Goal: Navigation & Orientation: Find specific page/section

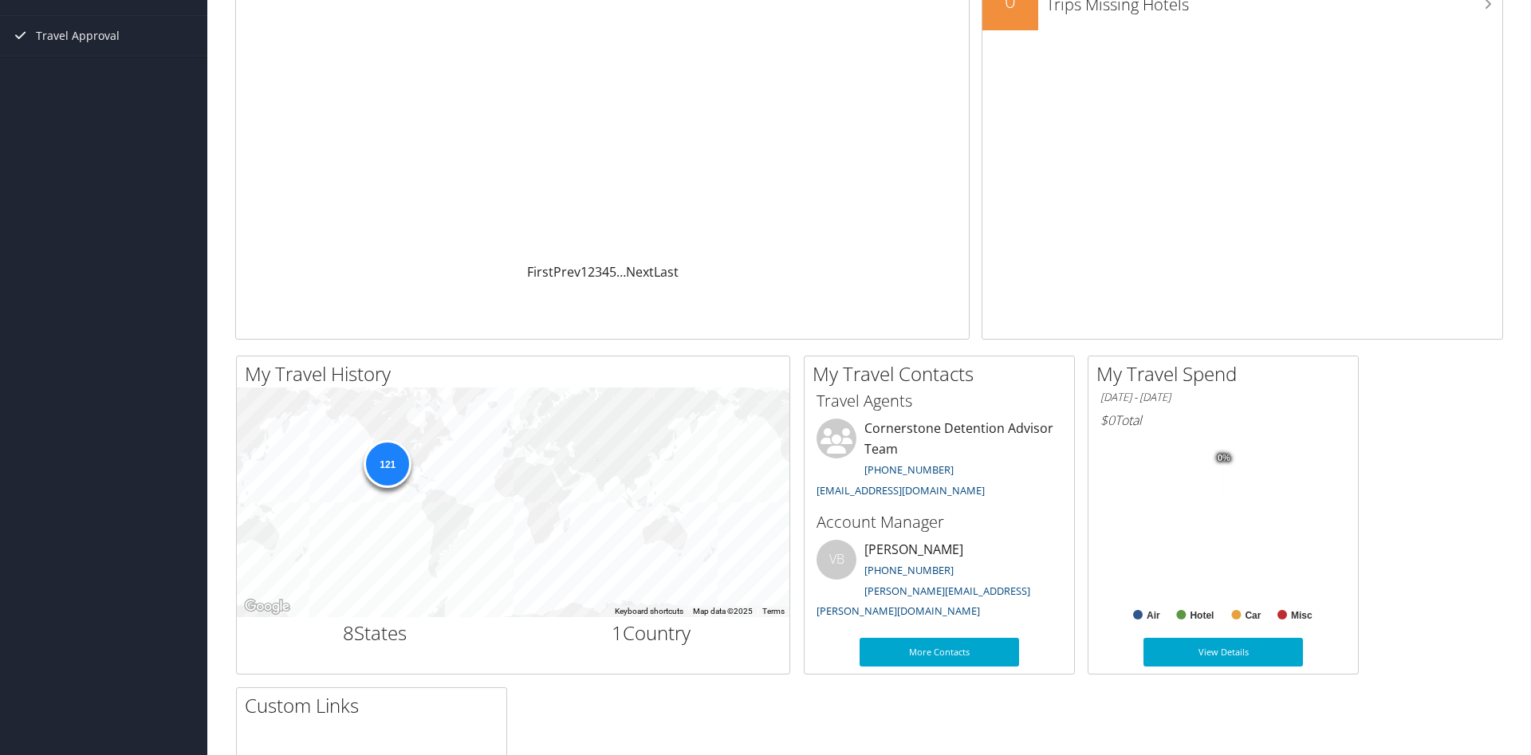
scroll to position [244, 0]
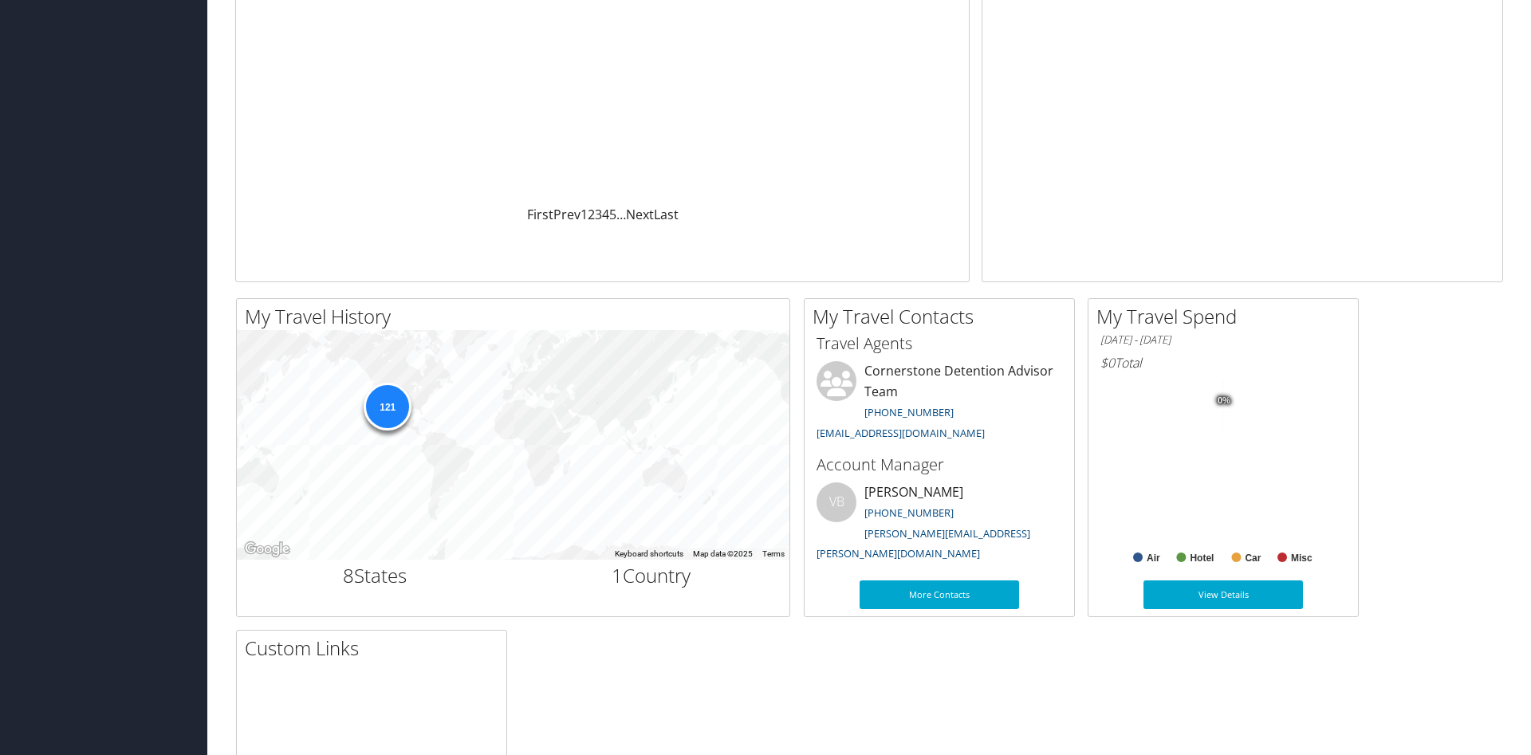
click at [1220, 395] on tspan "0%" at bounding box center [1223, 400] width 13 height 10
click at [1218, 595] on link "View Details" at bounding box center [1222, 594] width 159 height 29
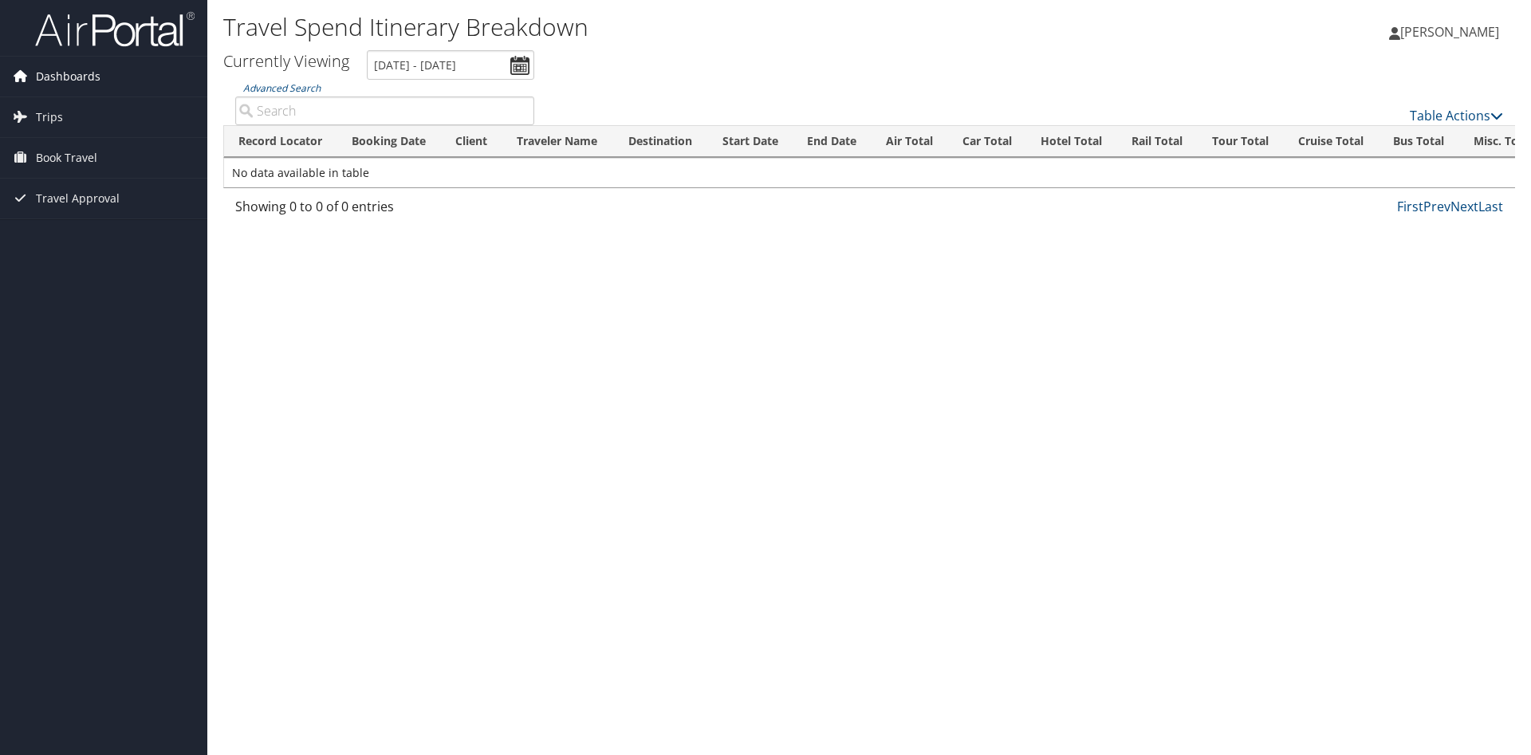
click at [72, 74] on span "Dashboards" at bounding box center [68, 77] width 65 height 40
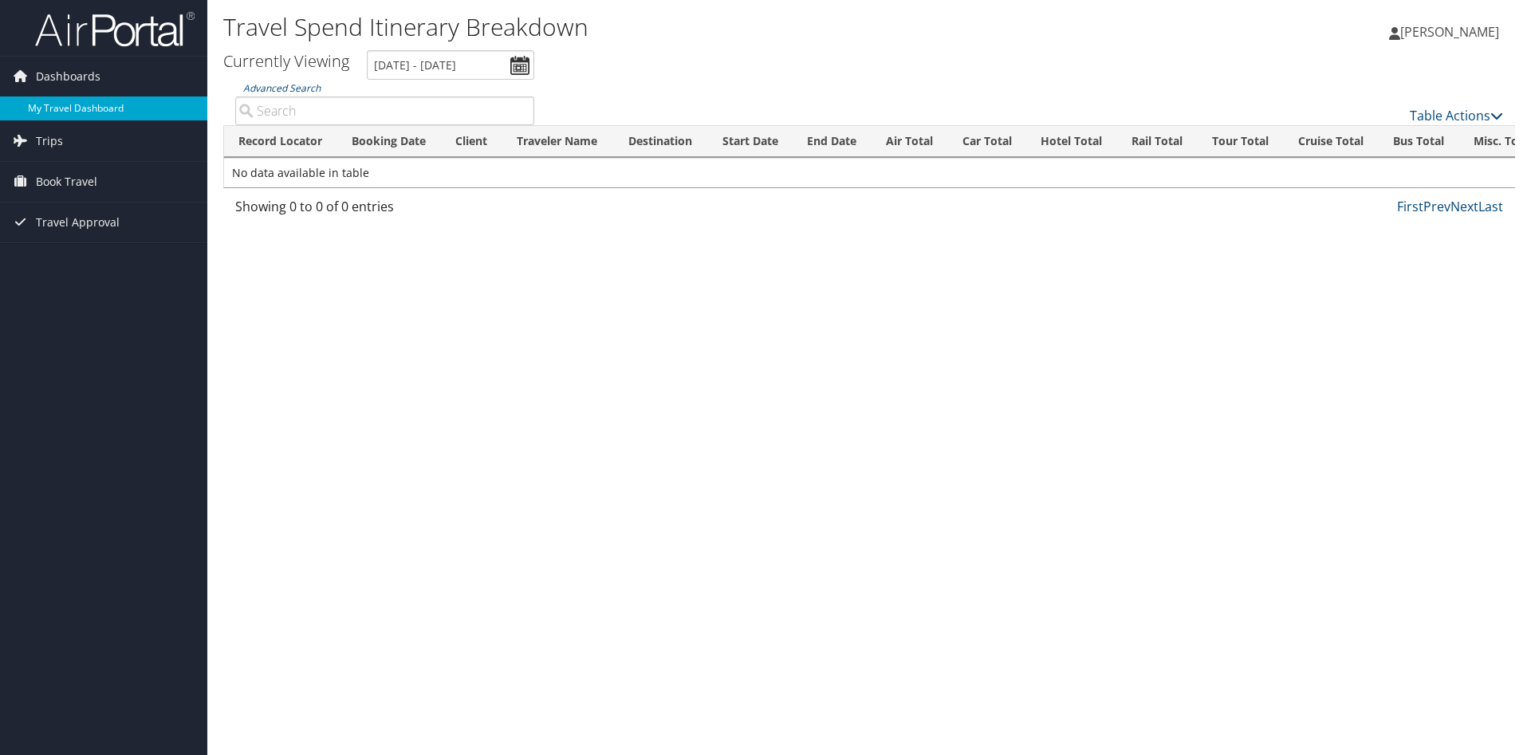
click at [70, 104] on link "My Travel Dashboard" at bounding box center [103, 108] width 207 height 24
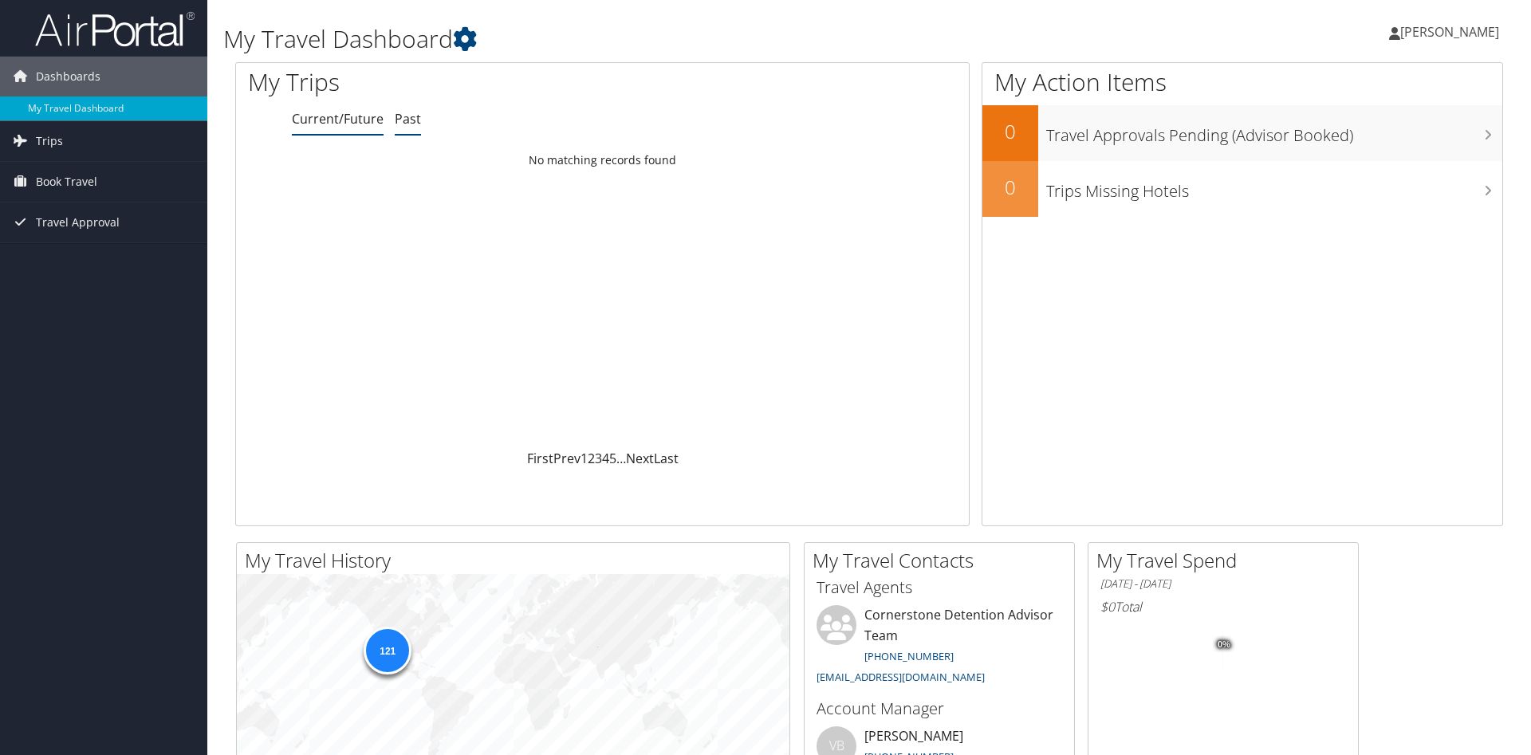
click at [404, 119] on link "Past" at bounding box center [408, 119] width 26 height 18
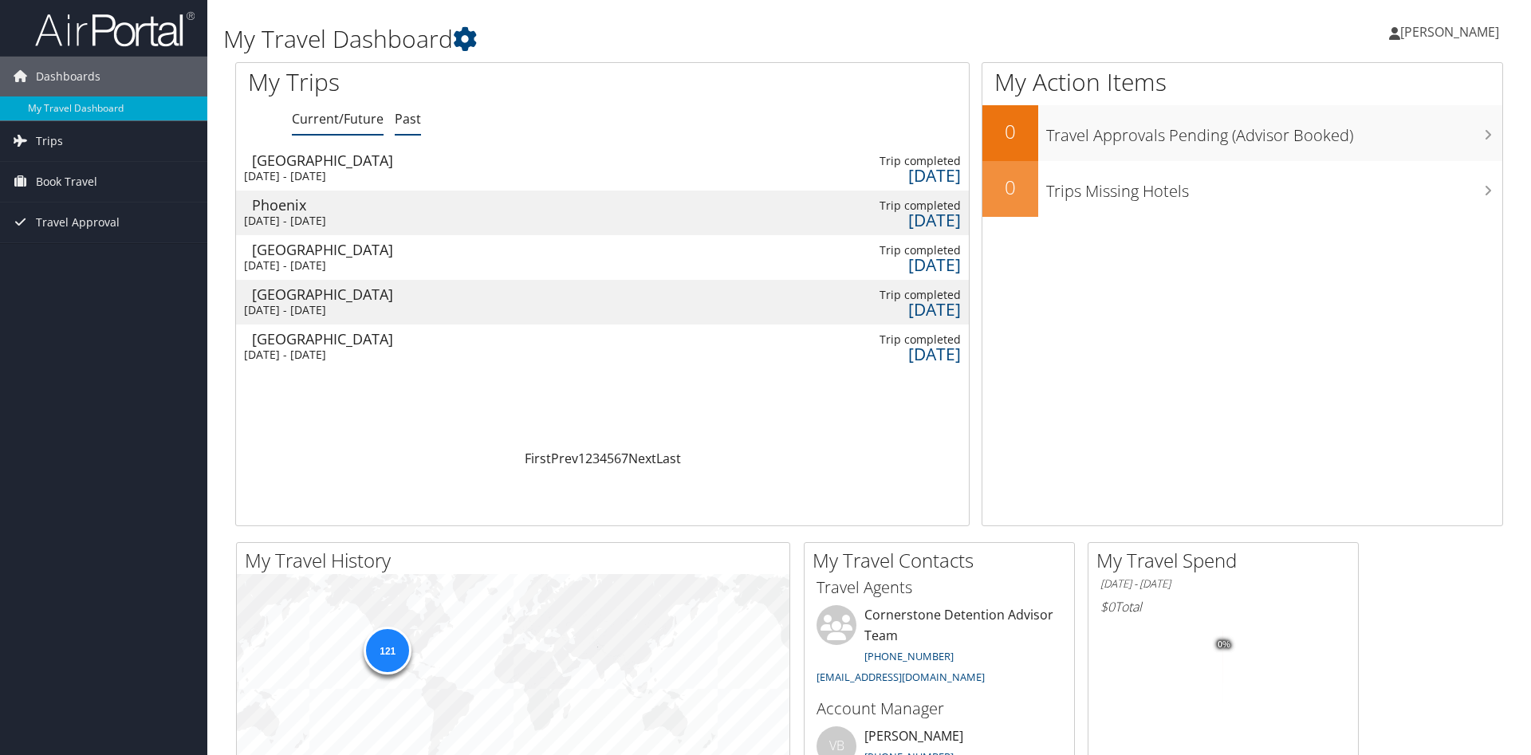
click at [326, 116] on link "Current/Future" at bounding box center [338, 119] width 92 height 18
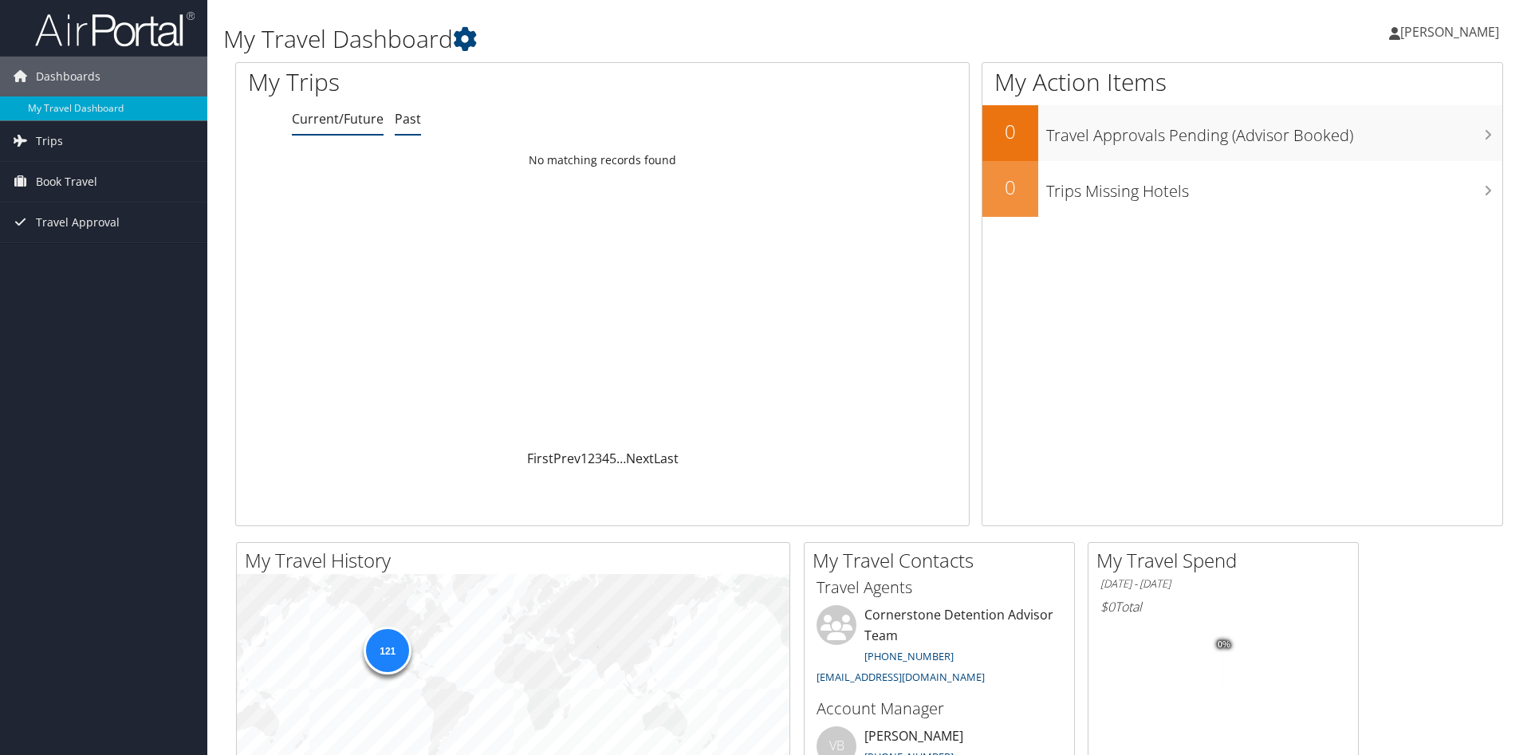
click at [407, 116] on link "Past" at bounding box center [408, 119] width 26 height 18
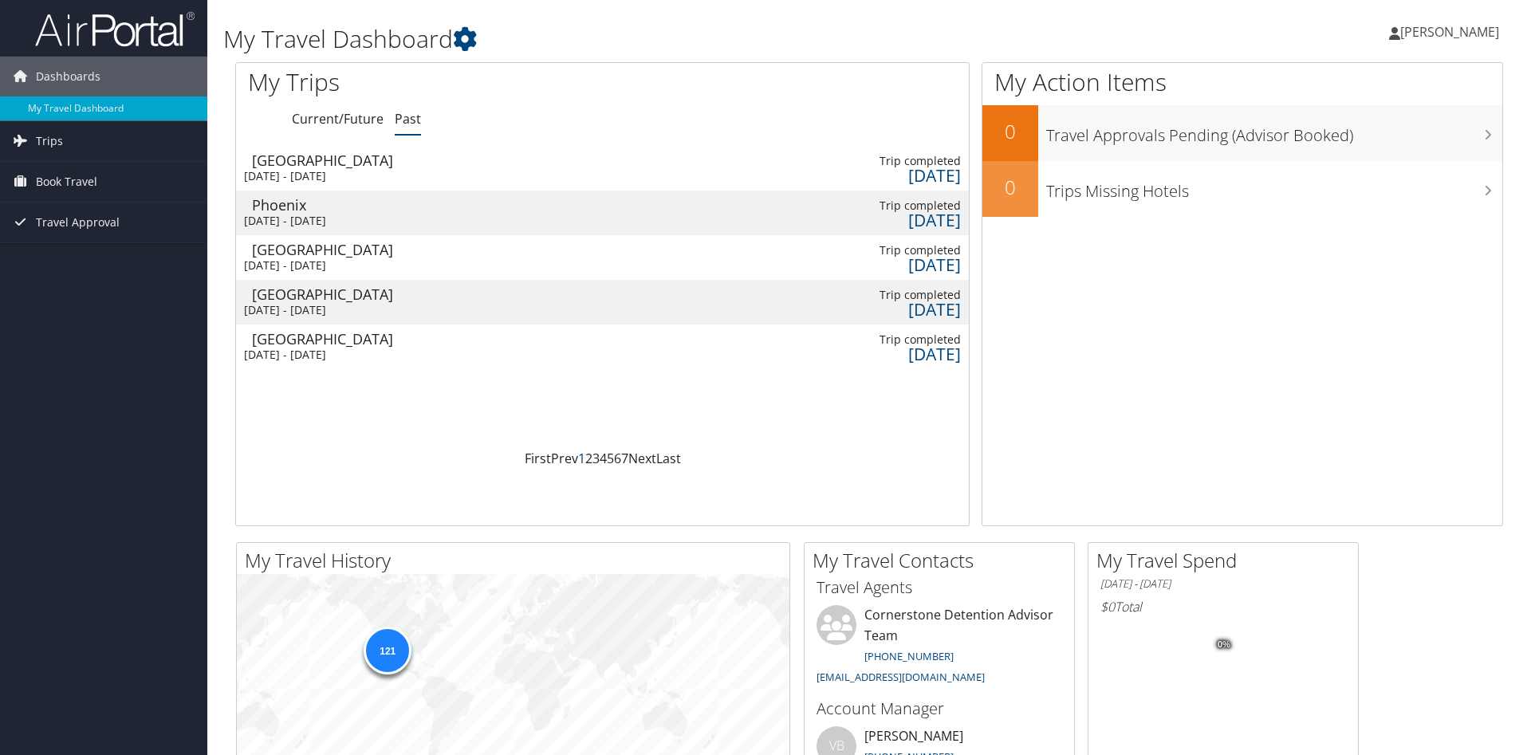
click at [584, 456] on link "1" at bounding box center [581, 459] width 7 height 18
click at [672, 463] on link "Last" at bounding box center [668, 459] width 25 height 18
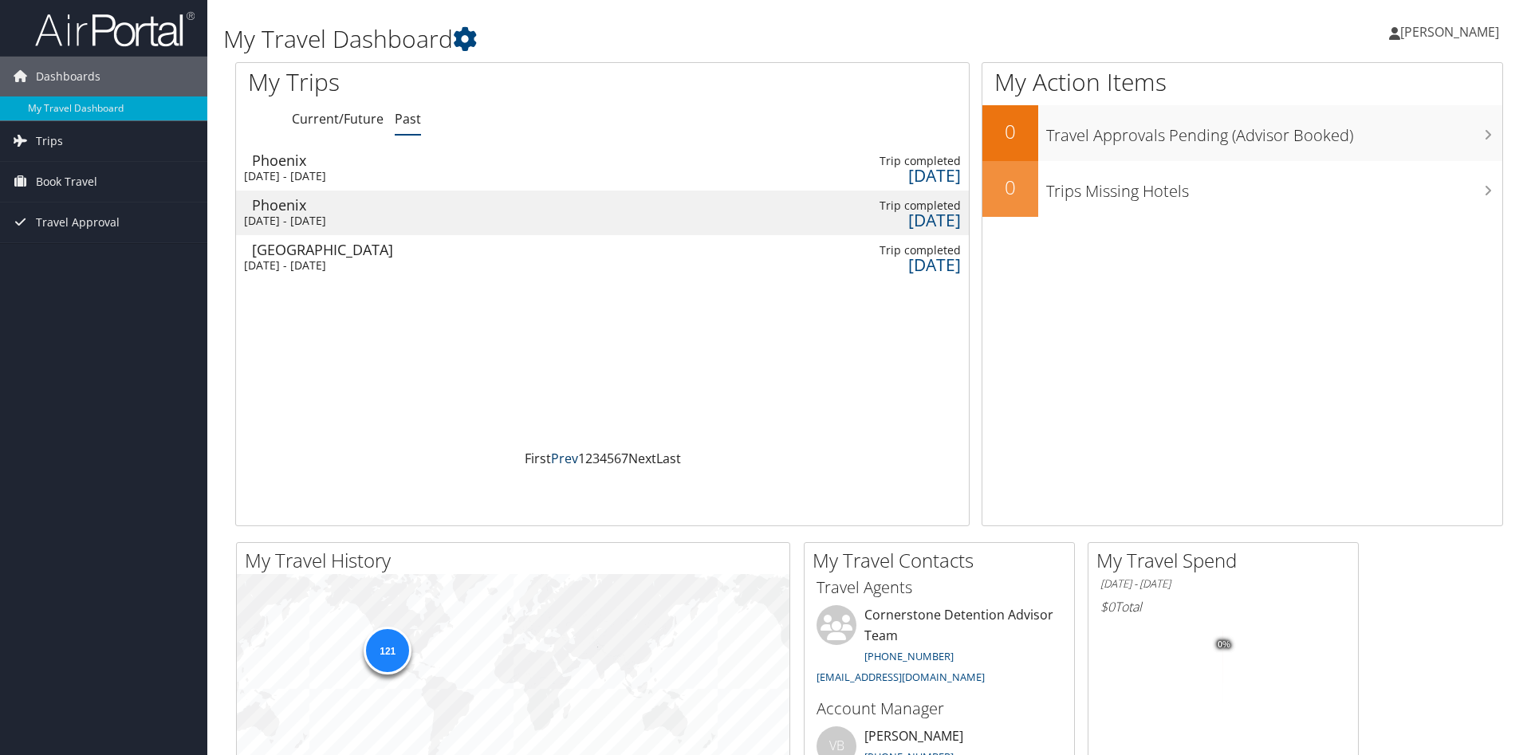
click at [566, 460] on link "Prev" at bounding box center [564, 459] width 27 height 18
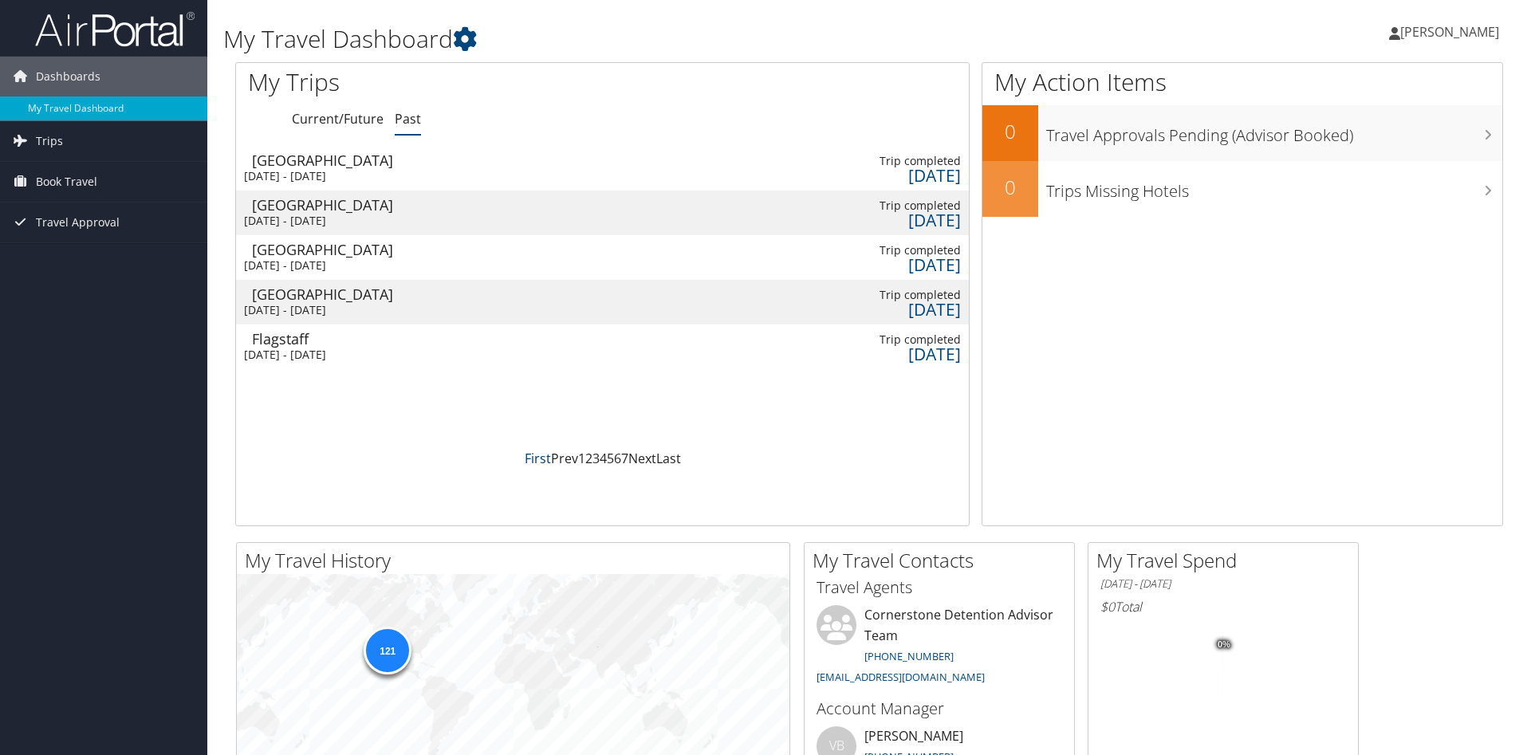
click at [540, 462] on link "First" at bounding box center [538, 459] width 26 height 18
click at [640, 459] on link "Next" at bounding box center [642, 459] width 28 height 18
click at [635, 458] on link "Next" at bounding box center [642, 459] width 28 height 18
click at [581, 459] on link "1" at bounding box center [581, 459] width 7 height 18
click at [1430, 39] on span "[PERSON_NAME]" at bounding box center [1449, 32] width 99 height 18
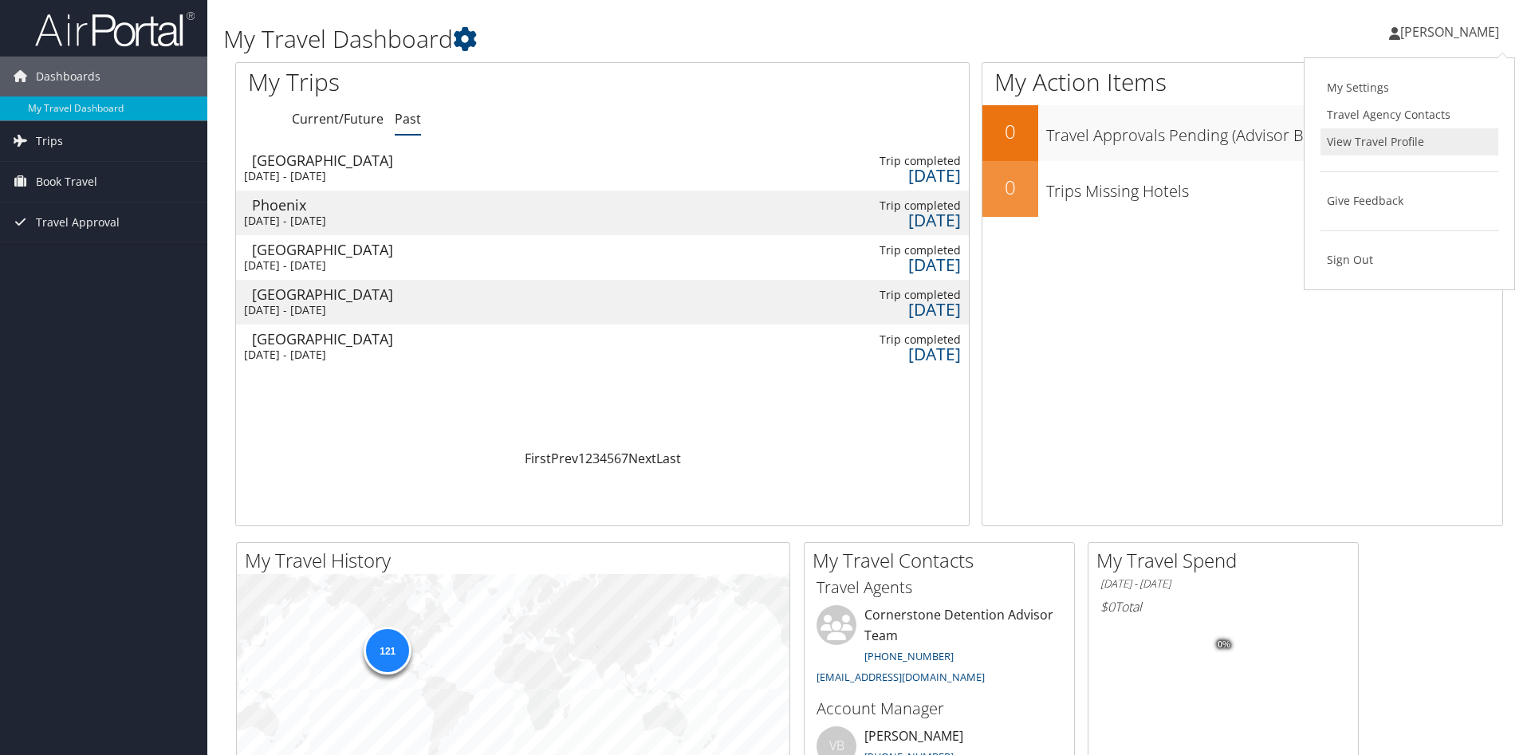
click at [1395, 144] on link "View Travel Profile" at bounding box center [1409, 141] width 178 height 27
